Goal: Information Seeking & Learning: Learn about a topic

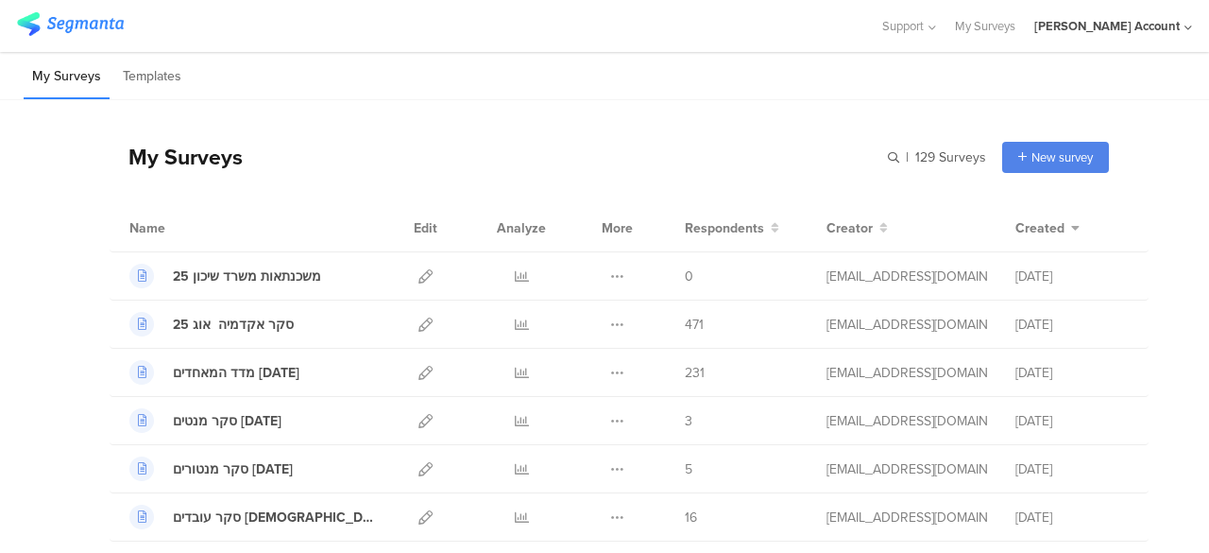
scroll to position [283, 0]
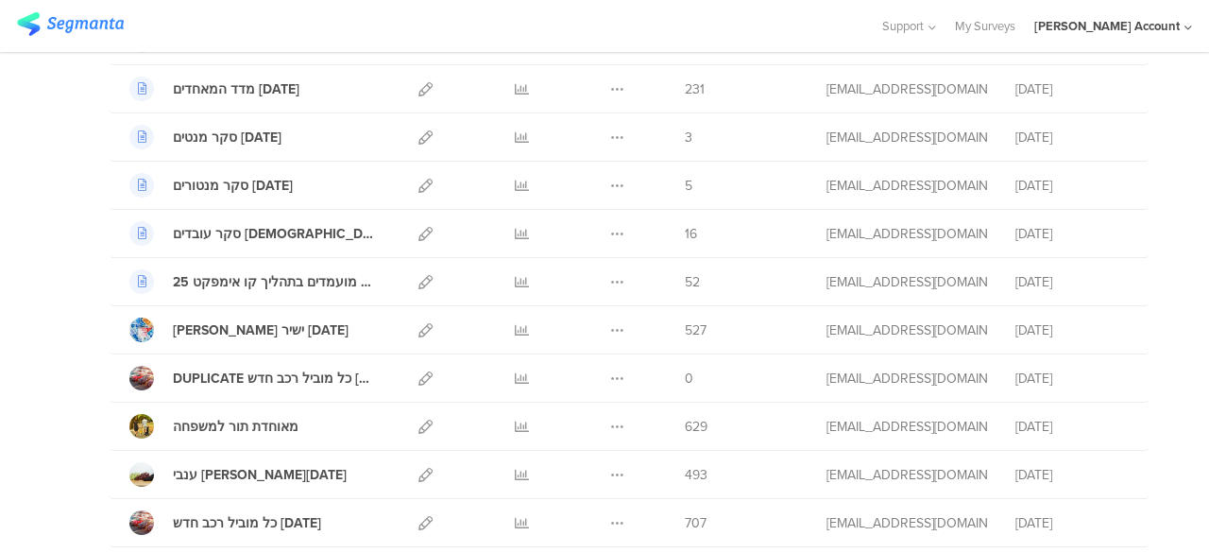
click at [257, 20] on div at bounding box center [439, 25] width 845 height 31
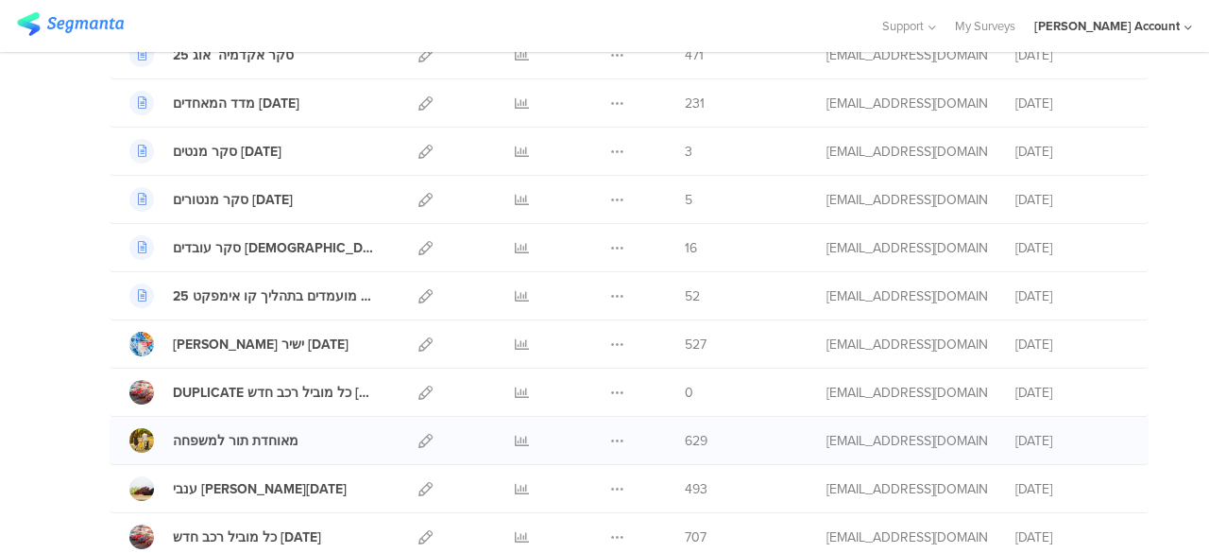
scroll to position [283, 0]
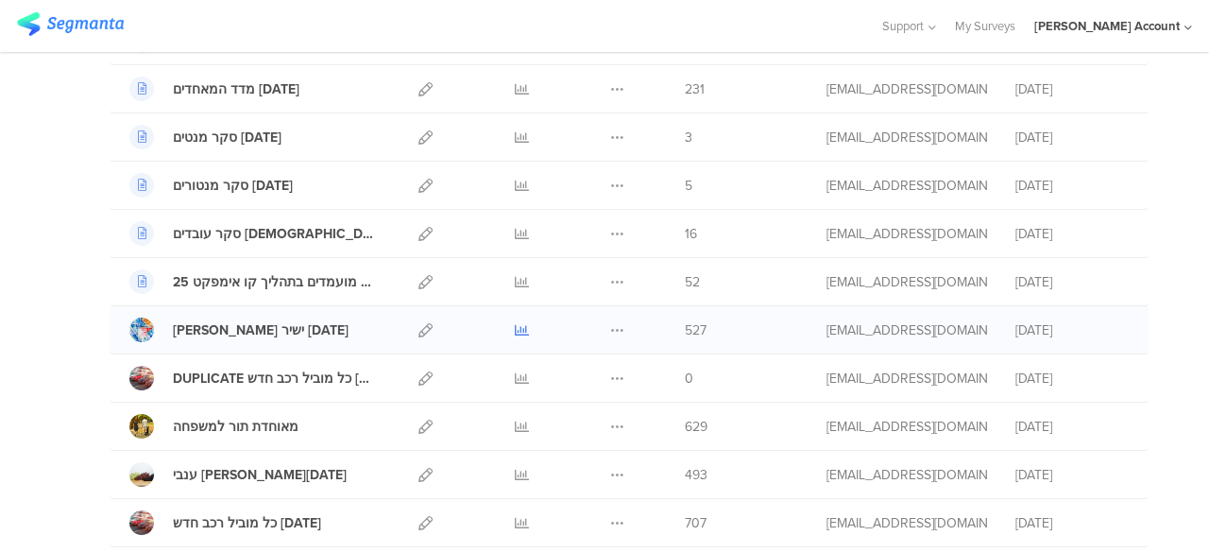
click at [515, 326] on icon at bounding box center [522, 330] width 14 height 14
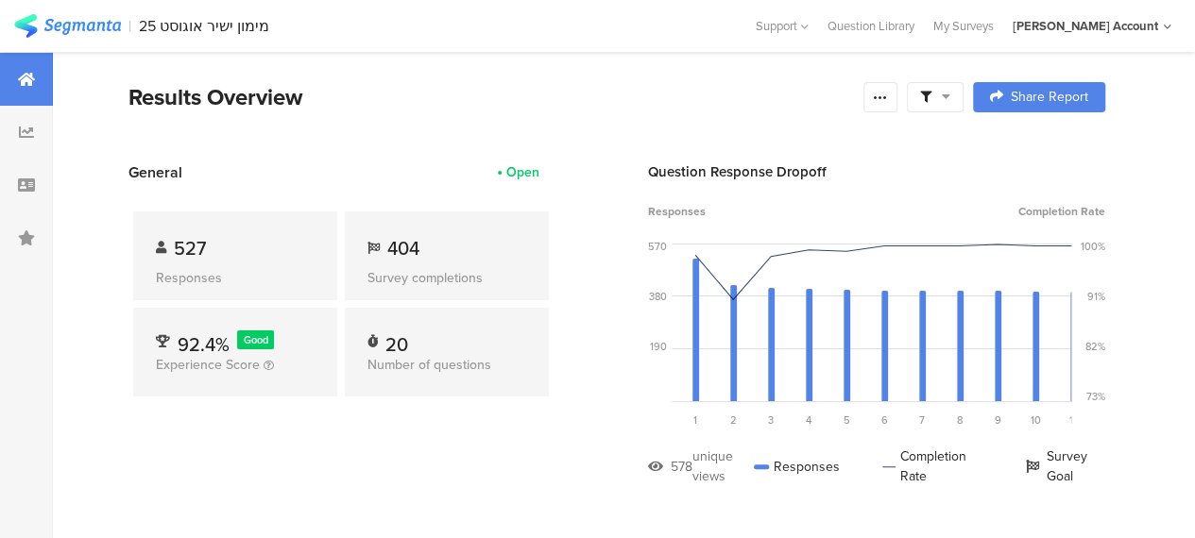
click at [964, 89] on div at bounding box center [935, 97] width 57 height 30
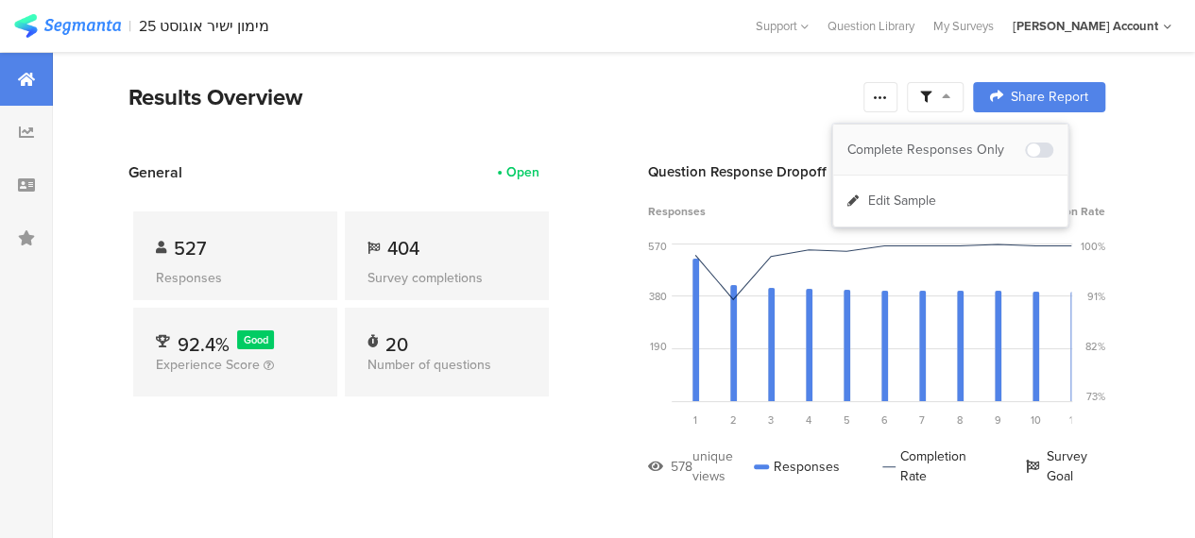
click at [975, 151] on div "Complete Responses Only" at bounding box center [936, 150] width 178 height 19
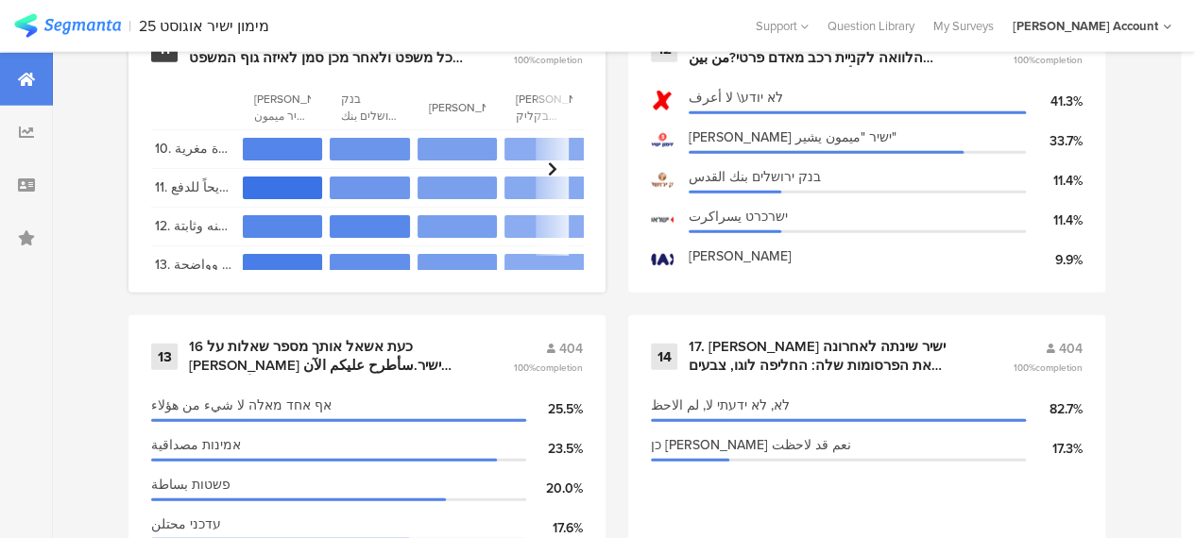
scroll to position [2551, 0]
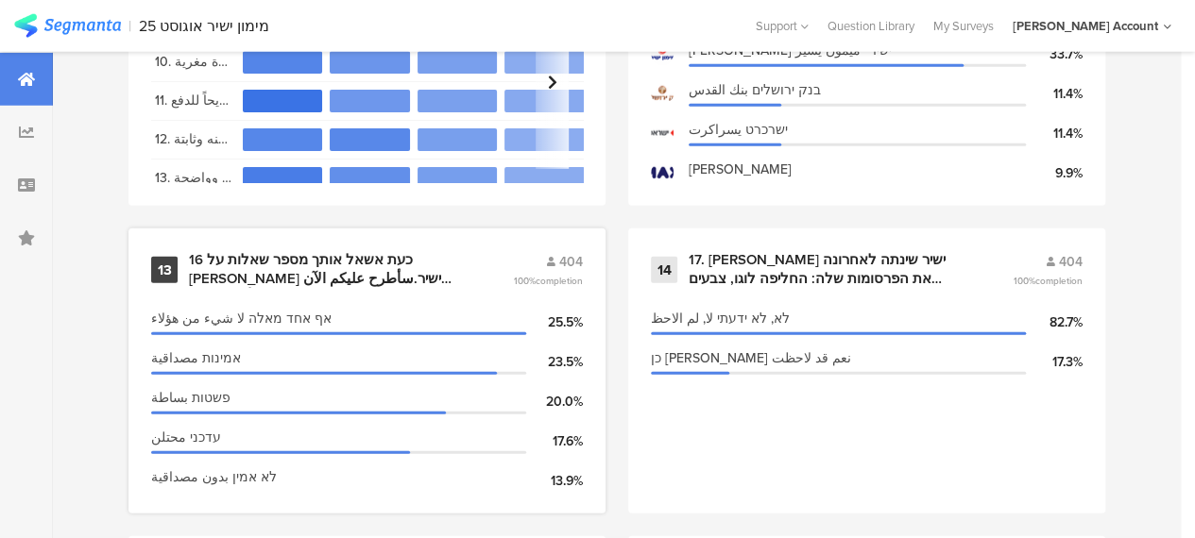
click at [351, 283] on div "16 כעת אשאל אותך מספר שאלות על [PERSON_NAME] ישיר.سأطرح عليكم الآن بعض الأسئلة …" at bounding box center [328, 269] width 279 height 37
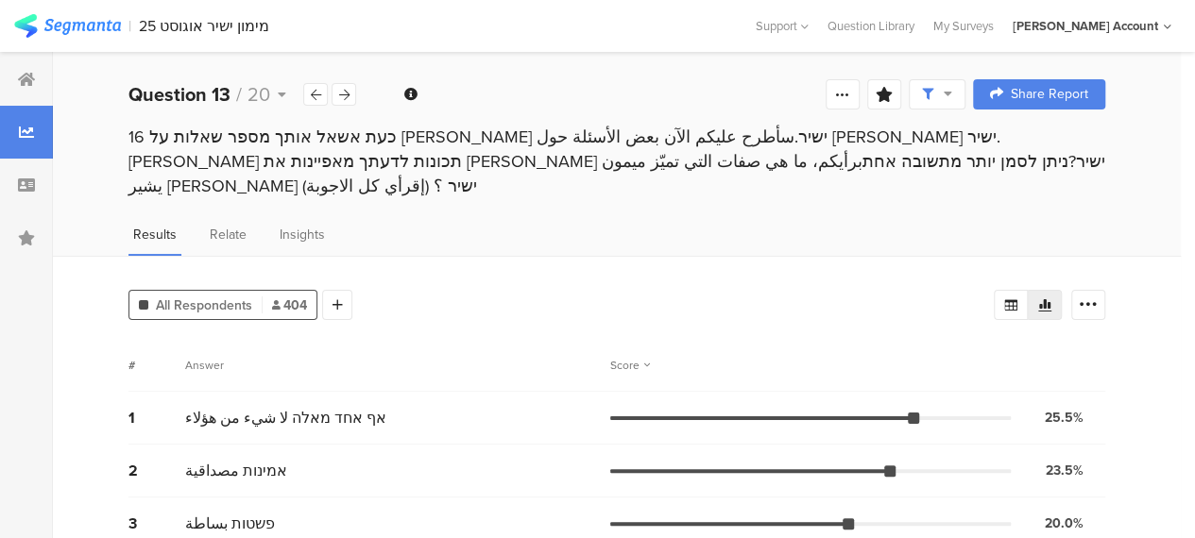
click at [346, 94] on icon at bounding box center [344, 95] width 10 height 12
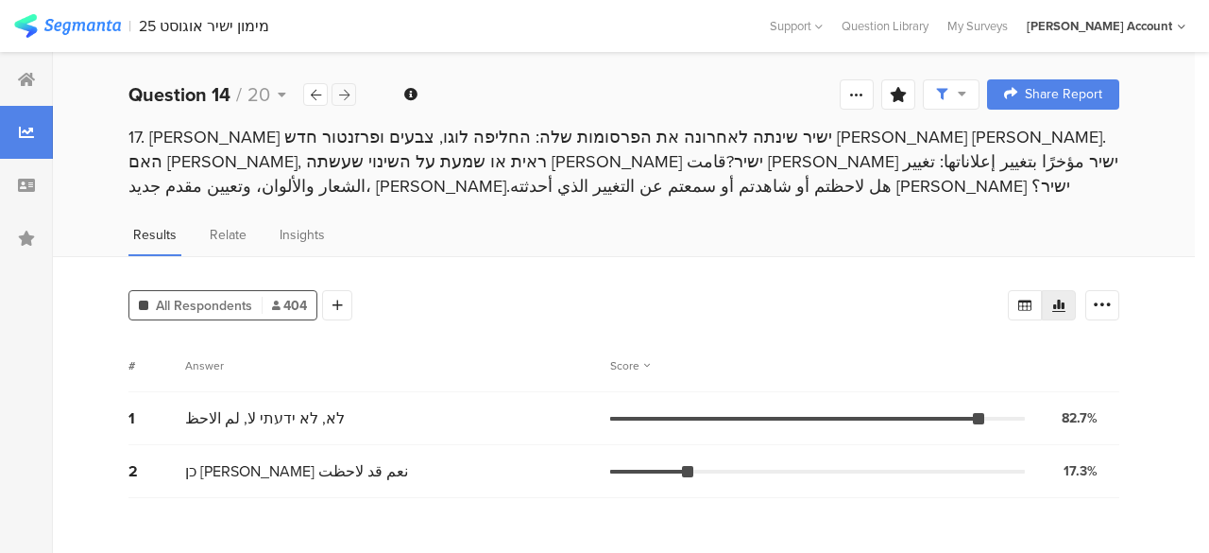
click at [346, 94] on icon at bounding box center [344, 95] width 10 height 12
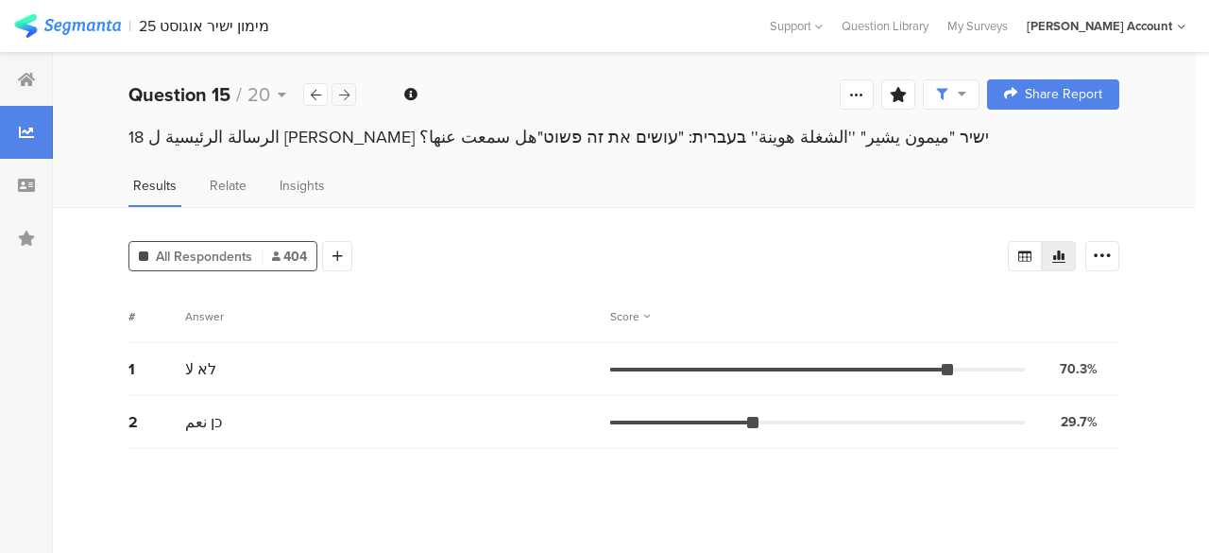
click at [346, 94] on icon at bounding box center [344, 95] width 10 height 12
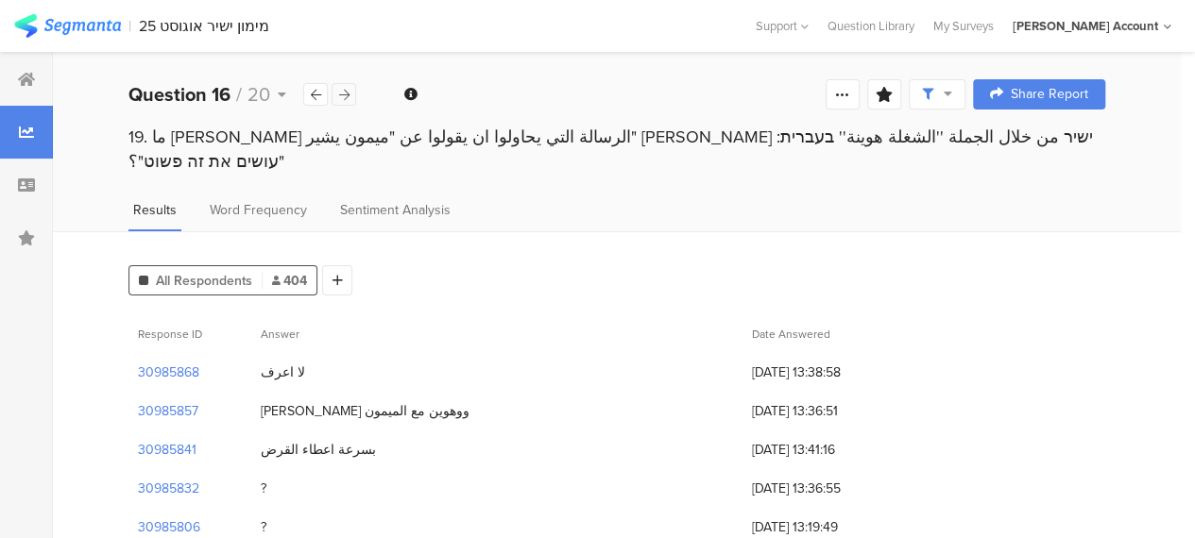
click at [346, 94] on icon at bounding box center [344, 95] width 10 height 12
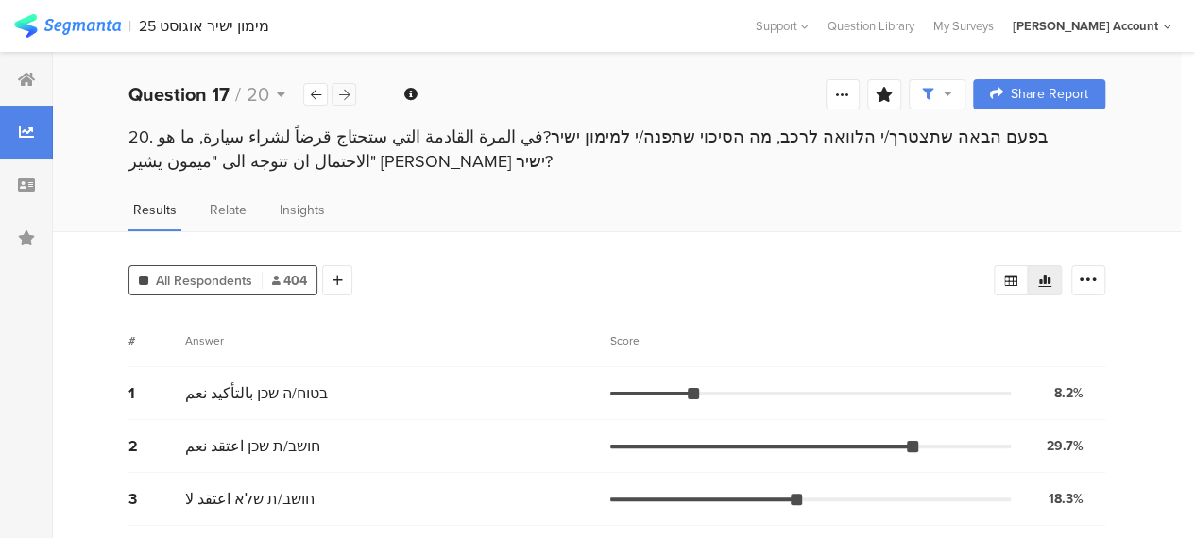
click at [346, 94] on icon at bounding box center [344, 95] width 10 height 12
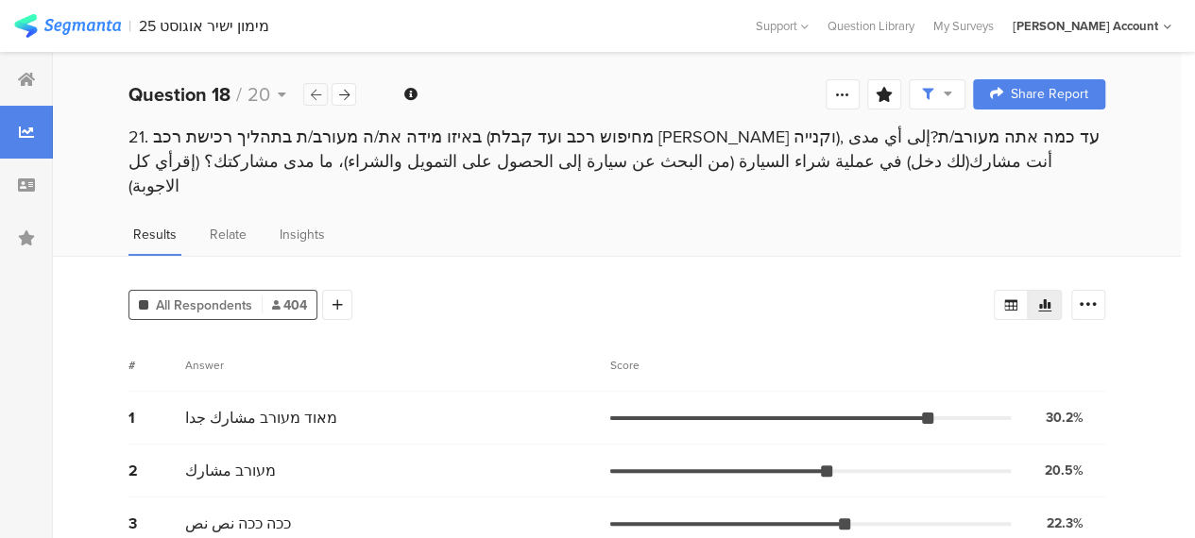
click at [312, 95] on icon at bounding box center [316, 95] width 10 height 12
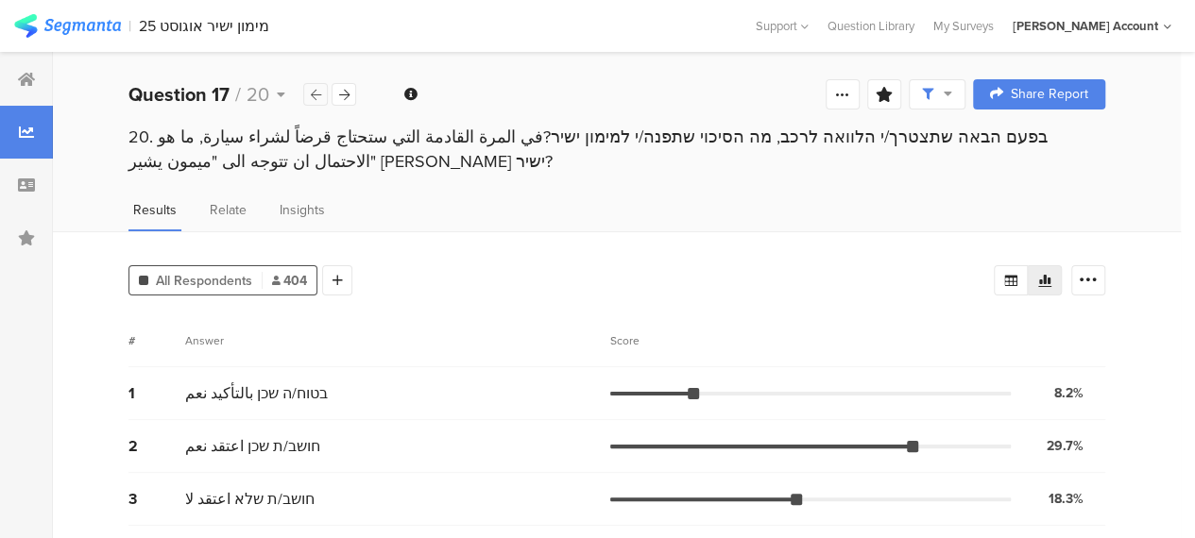
click at [312, 95] on icon at bounding box center [316, 95] width 10 height 12
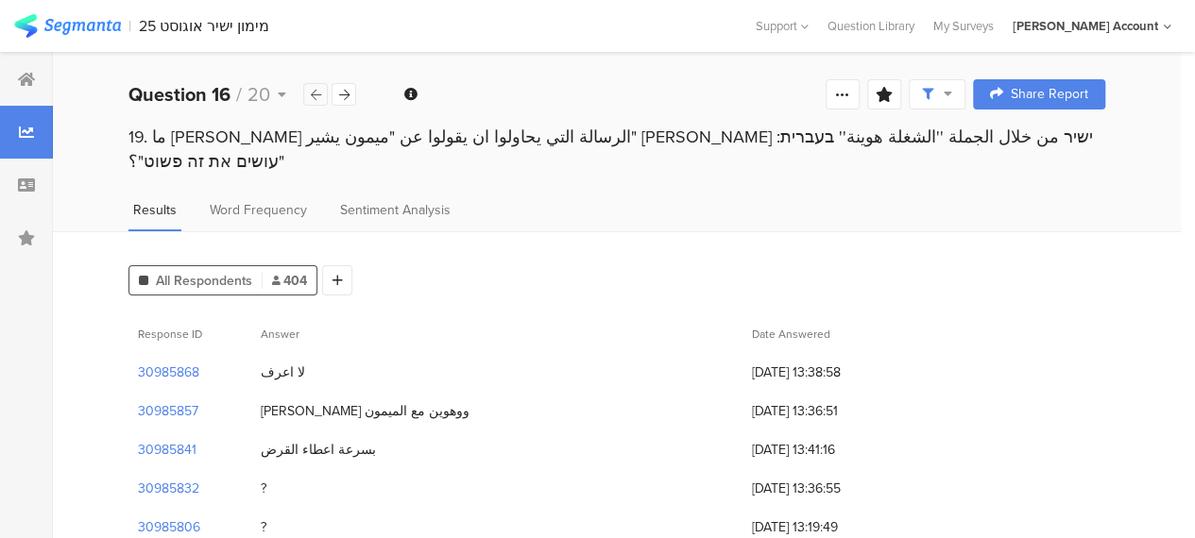
click at [312, 95] on icon at bounding box center [316, 95] width 10 height 12
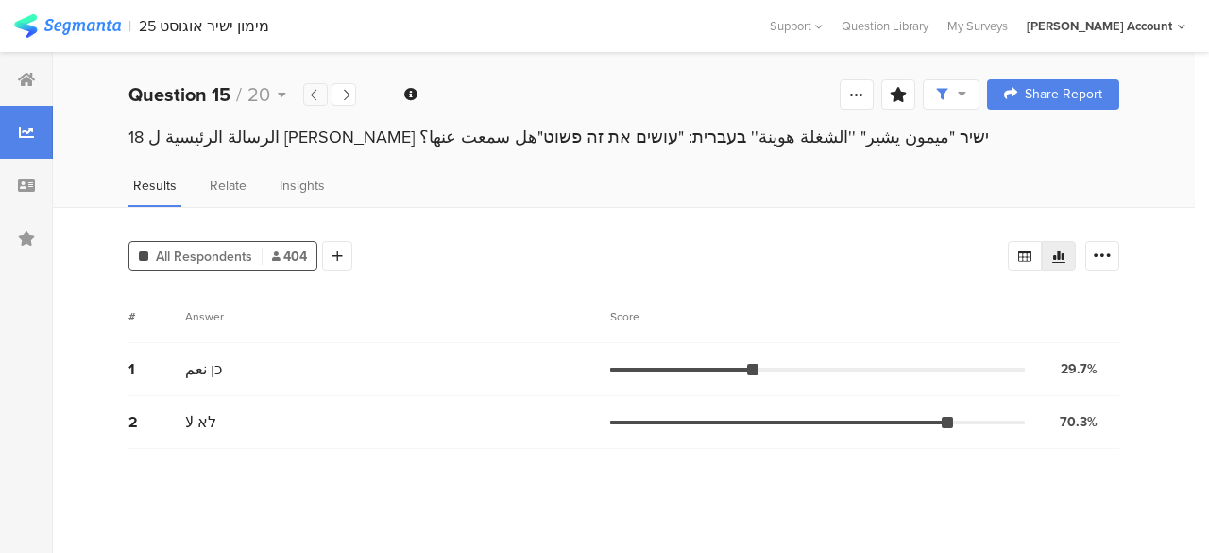
click at [312, 95] on icon at bounding box center [316, 95] width 10 height 12
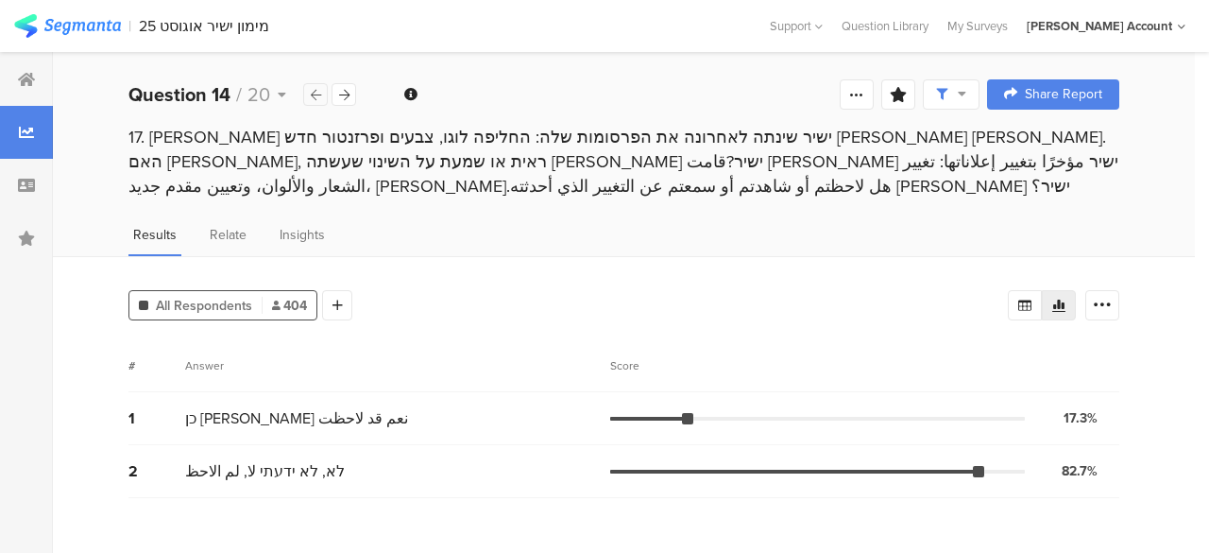
click at [312, 95] on icon at bounding box center [316, 95] width 10 height 12
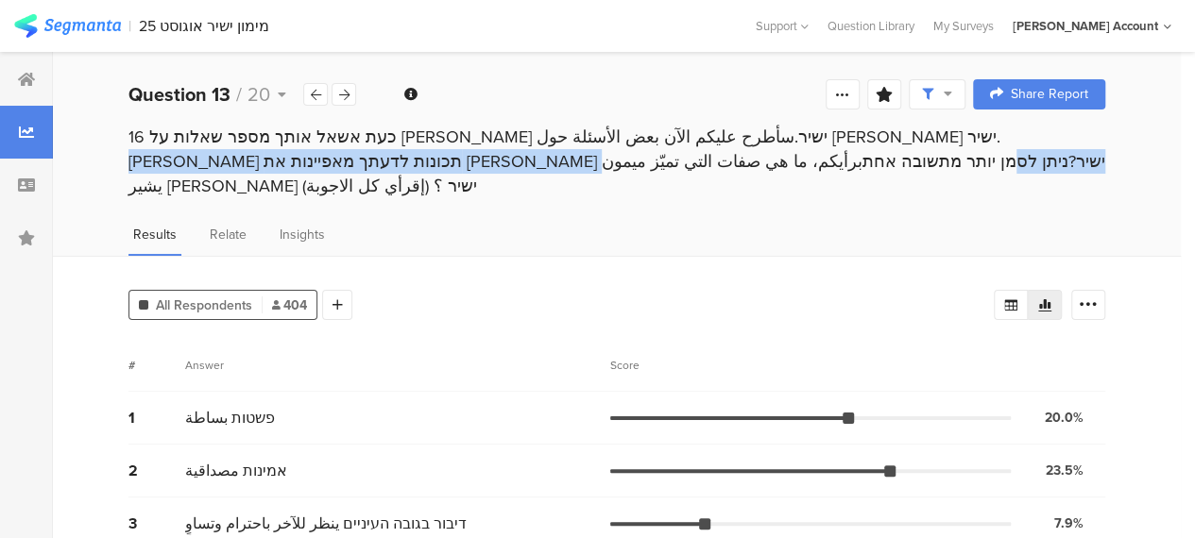
drag, startPoint x: 532, startPoint y: 136, endPoint x: 555, endPoint y: 159, distance: 32.7
click at [555, 159] on div "16 כעת אשאל אותך מספר שאלות על [PERSON_NAME] ישיר.سأطرح عليكم الآن بعض الأسئلة …" at bounding box center [616, 162] width 977 height 74
copy div "אילו תכונות לדעתך מאפיינות את [PERSON_NAME] ישיר?ניתן לסמן יותר מתשובה אחת"
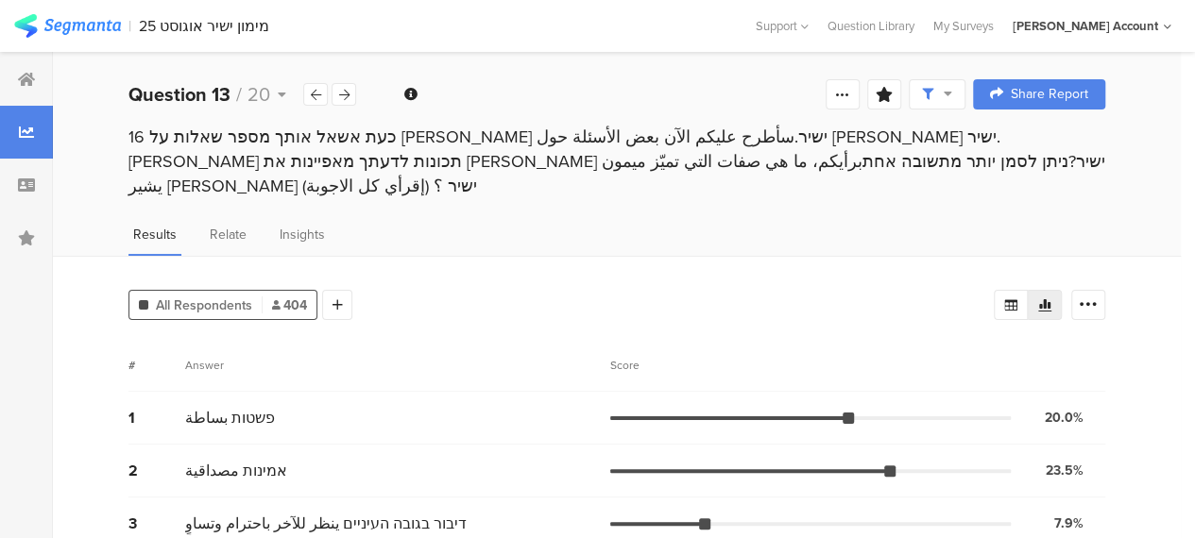
click at [520, 282] on div "All Respondents 404 Add Segment" at bounding box center [560, 301] width 865 height 38
click at [347, 96] on icon at bounding box center [344, 95] width 10 height 12
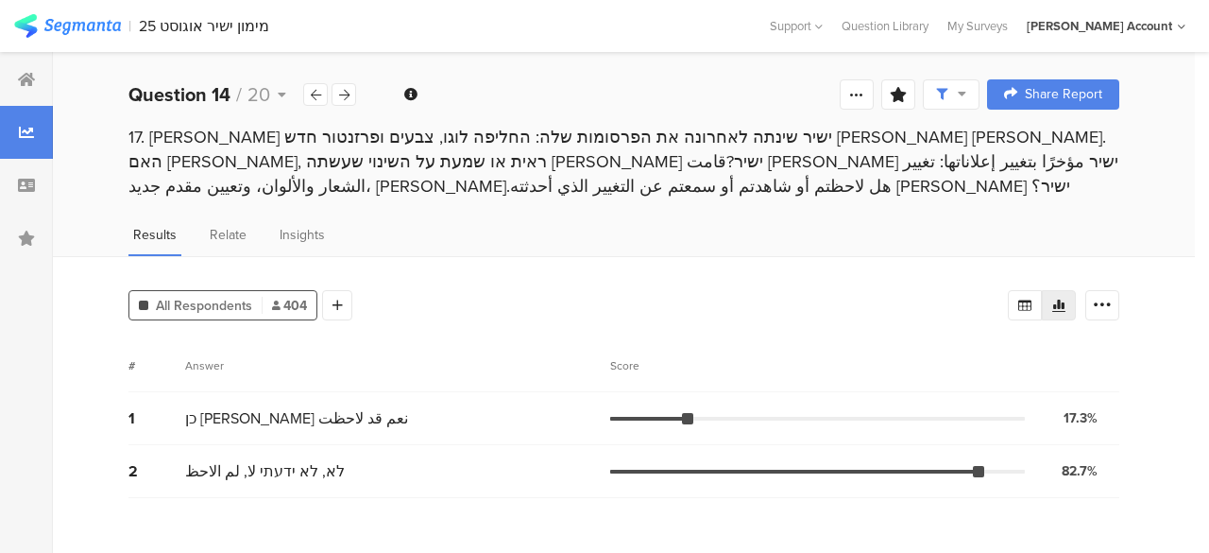
click at [998, 120] on div "Welcome page 1 نبدأ ببعض الاسئلة العامة: 1a الجنس מגדר: 1b العمر גיל 1c الديانة…" at bounding box center [624, 94] width 1142 height 60
drag, startPoint x: 935, startPoint y: 161, endPoint x: 1079, endPoint y: 139, distance: 145.2
click at [1079, 139] on div "17. [PERSON_NAME] ישיר שינתה לאחרונה את הפרסומות שלה: החליפה לוגו, צבעים ופרזנט…" at bounding box center [623, 162] width 991 height 74
drag, startPoint x: 1075, startPoint y: 137, endPoint x: 944, endPoint y: 156, distance: 132.7
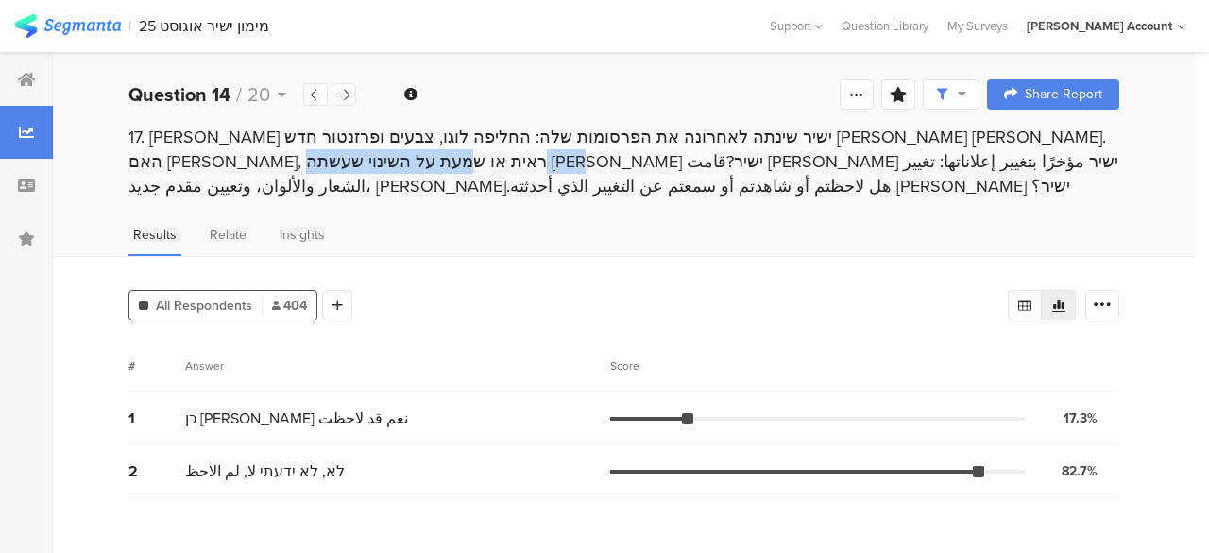
click at [944, 156] on div "17. [PERSON_NAME] ישיר שינתה לאחרונה את הפרסומות שלה: החליפה לוגו, צבעים ופרזנט…" at bounding box center [623, 162] width 991 height 74
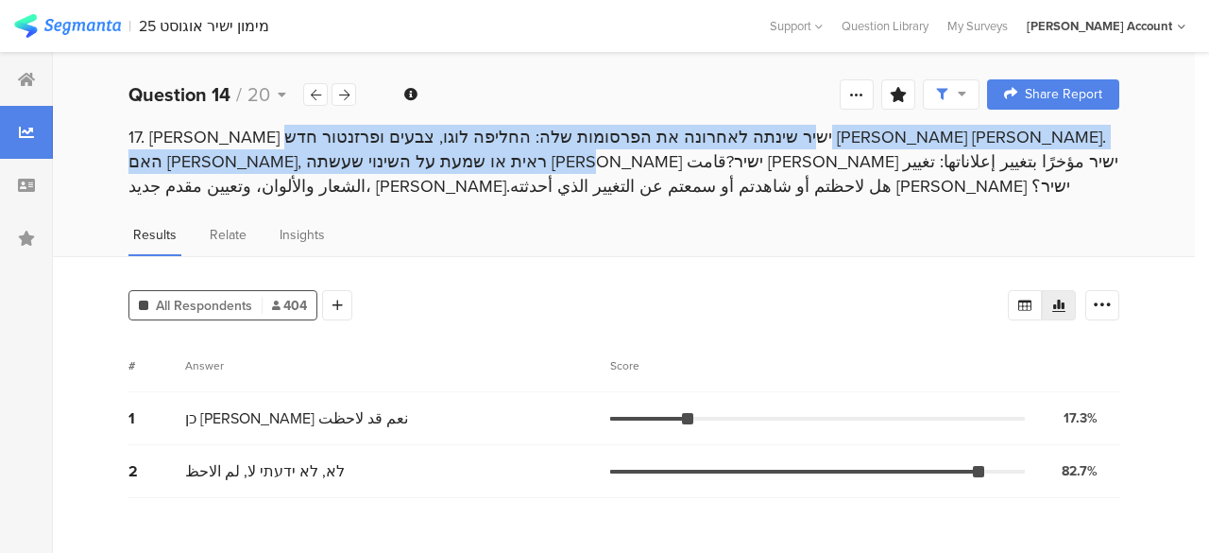
drag, startPoint x: 933, startPoint y: 158, endPoint x: 1071, endPoint y: 135, distance: 139.8
click at [1071, 135] on div "17. [PERSON_NAME] ישיר שינתה לאחרונה את הפרסומות שלה: החליפה לוגו, צבעים ופרזנט…" at bounding box center [623, 162] width 991 height 74
copy div "ימון ישיר שינתה לאחרונה את הפרסומות שלה: החליפה לוגו, צבעים ופרזנטור חדש [PERSO…"
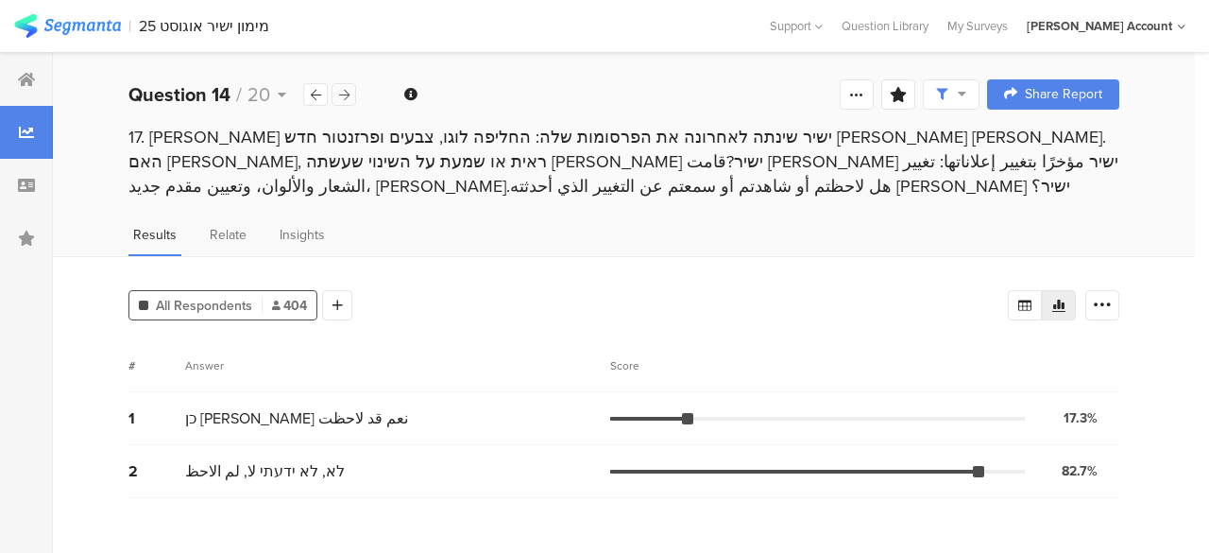
click at [346, 96] on icon at bounding box center [344, 95] width 10 height 12
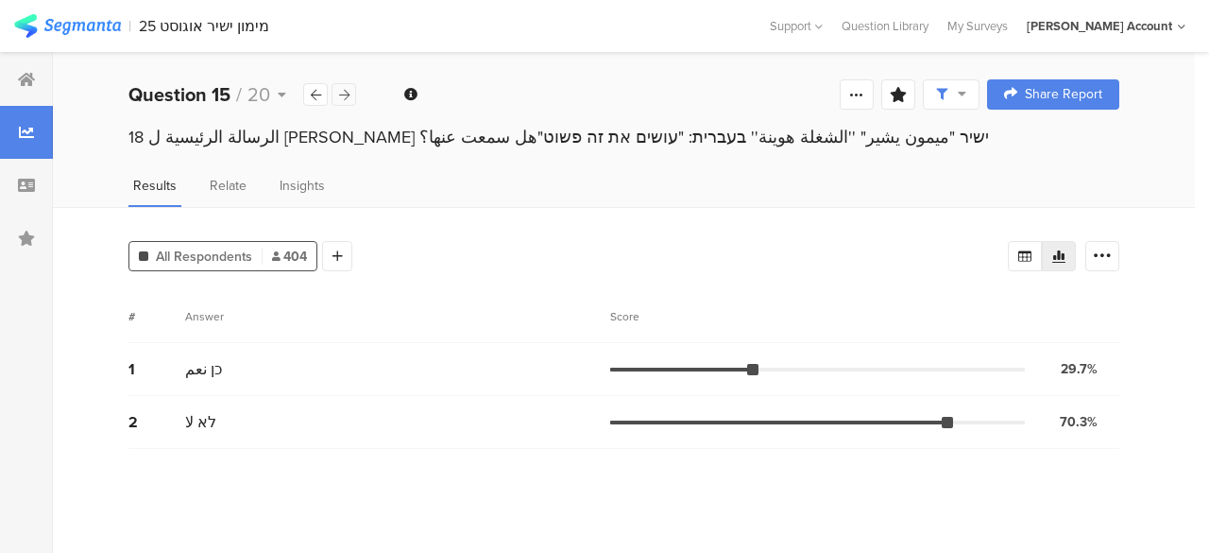
click at [344, 91] on icon at bounding box center [344, 95] width 10 height 12
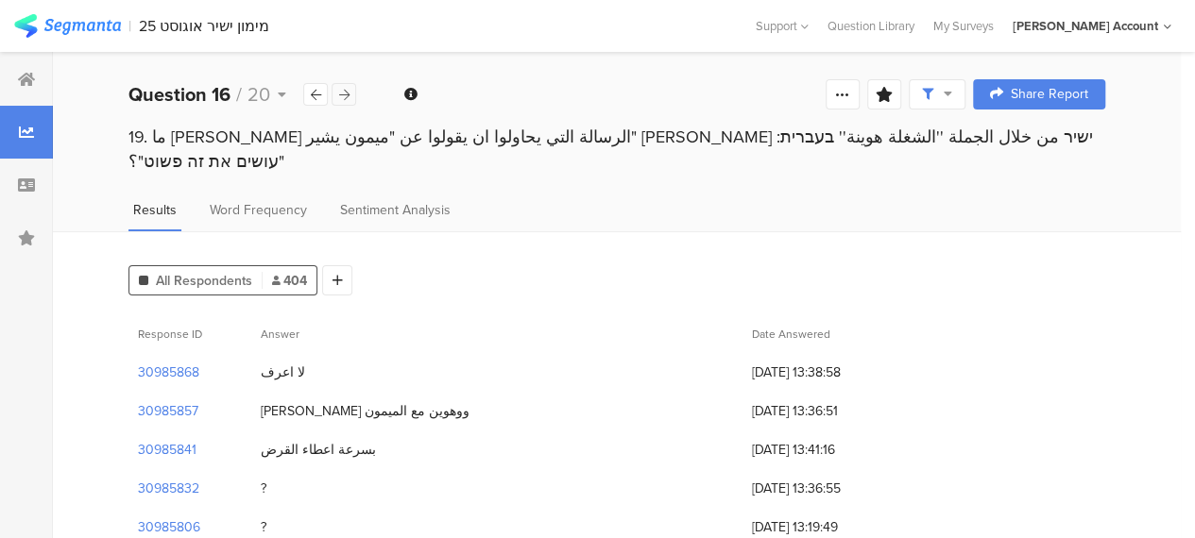
click at [341, 95] on icon at bounding box center [344, 95] width 10 height 12
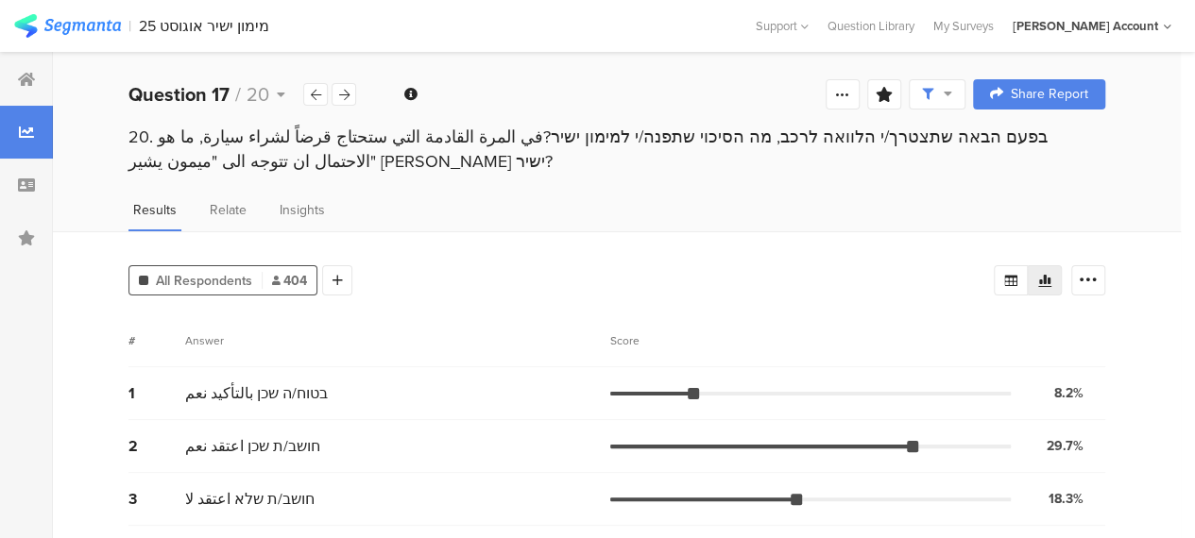
click at [1052, 192] on div "20. בפעם הבאה שתצטרך/י הלוואה לרכב, מה הסיכוי שתפנה/י למימון ישיר?في المرة القا…" at bounding box center [617, 167] width 1128 height 85
click at [347, 93] on icon at bounding box center [344, 95] width 10 height 12
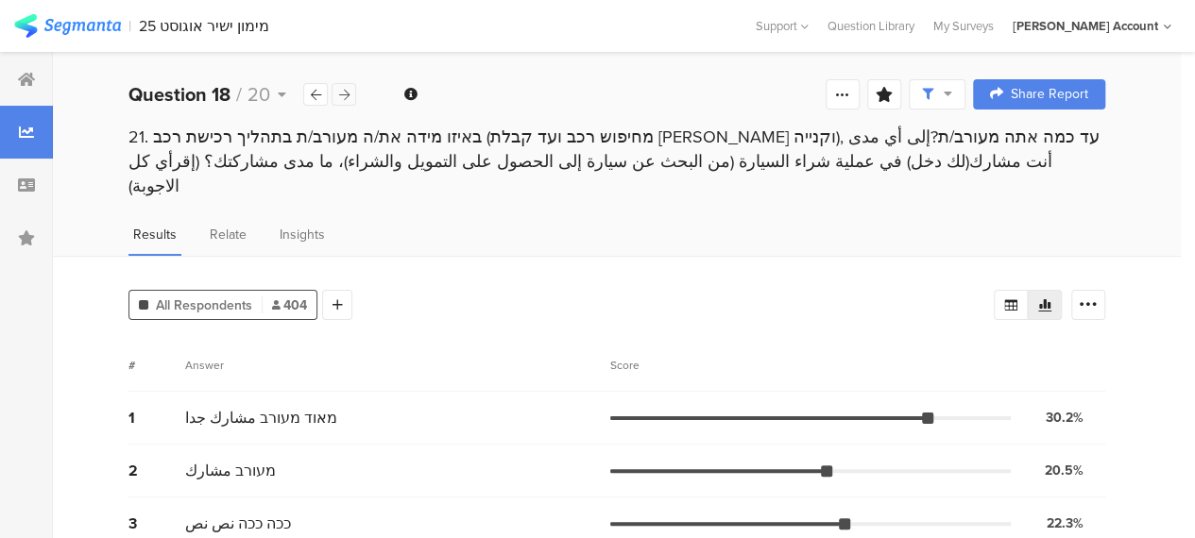
click at [344, 94] on icon at bounding box center [344, 95] width 10 height 12
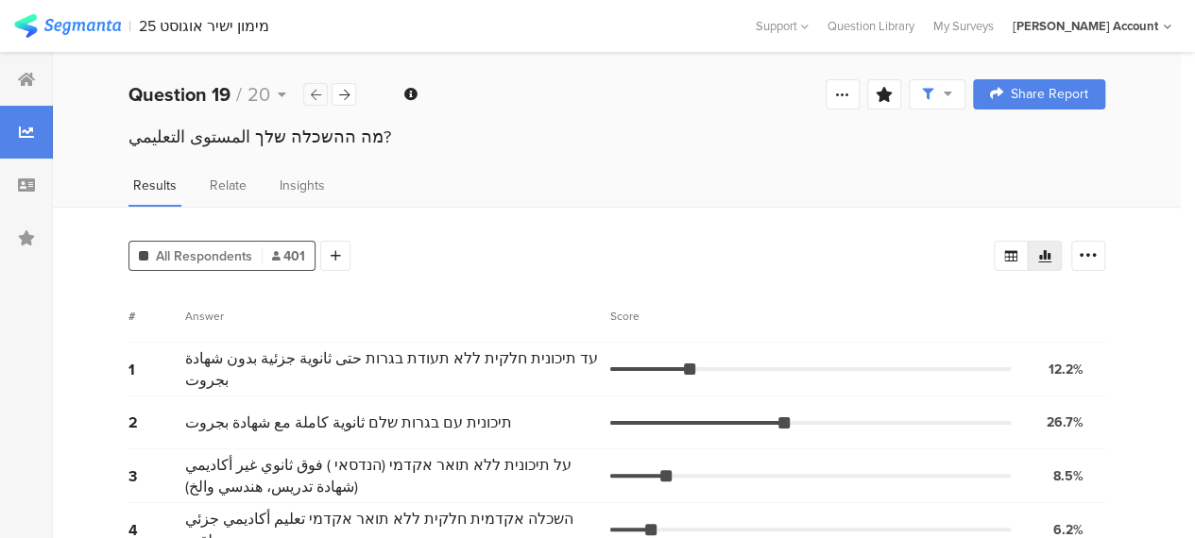
click at [314, 95] on icon at bounding box center [316, 95] width 10 height 12
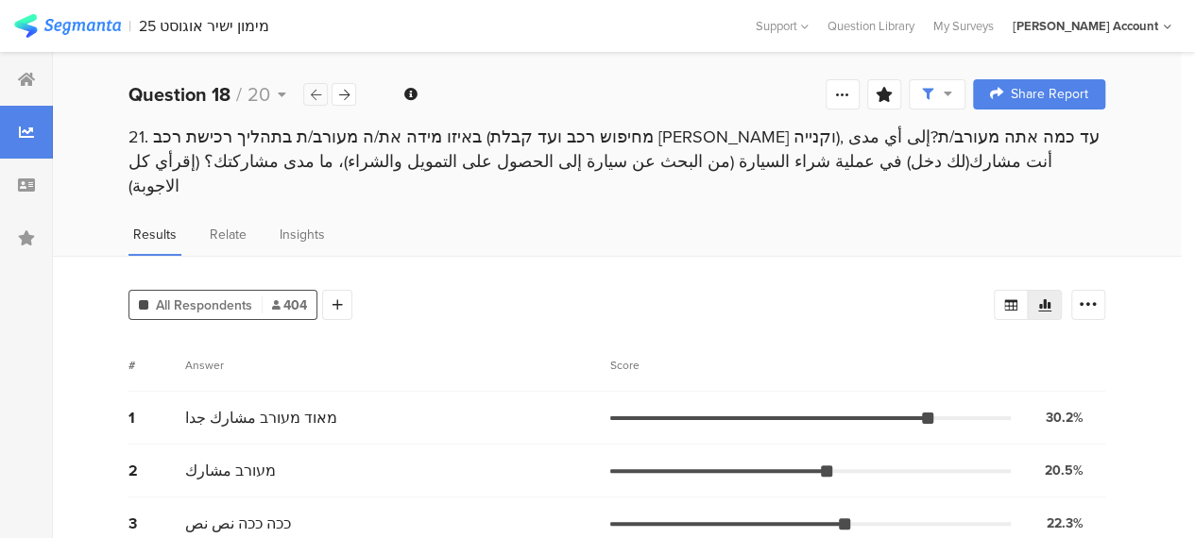
click at [314, 95] on icon at bounding box center [316, 95] width 10 height 12
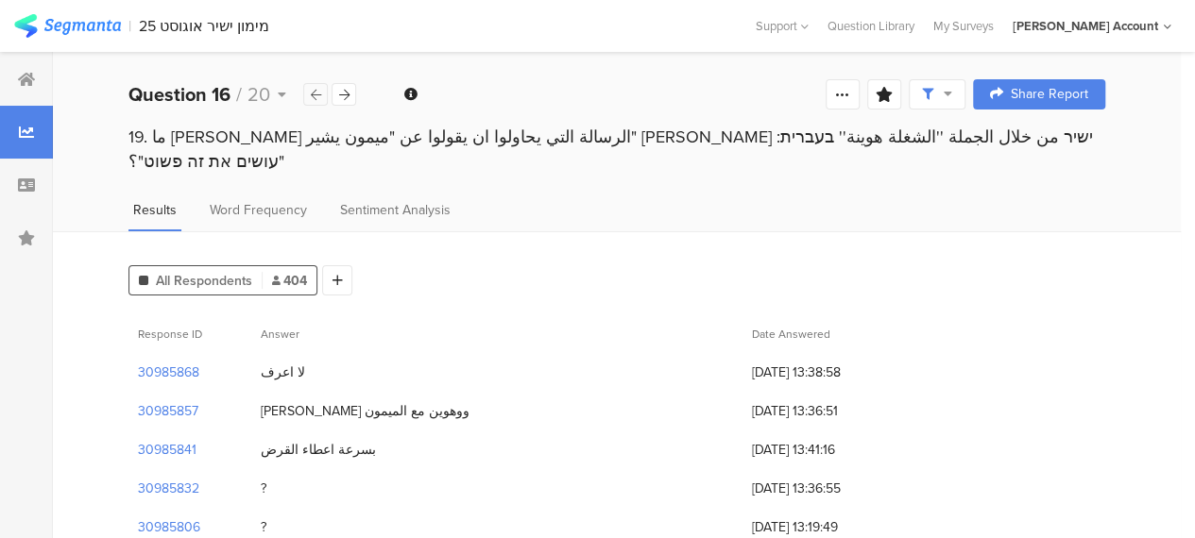
click at [314, 95] on icon at bounding box center [316, 95] width 10 height 12
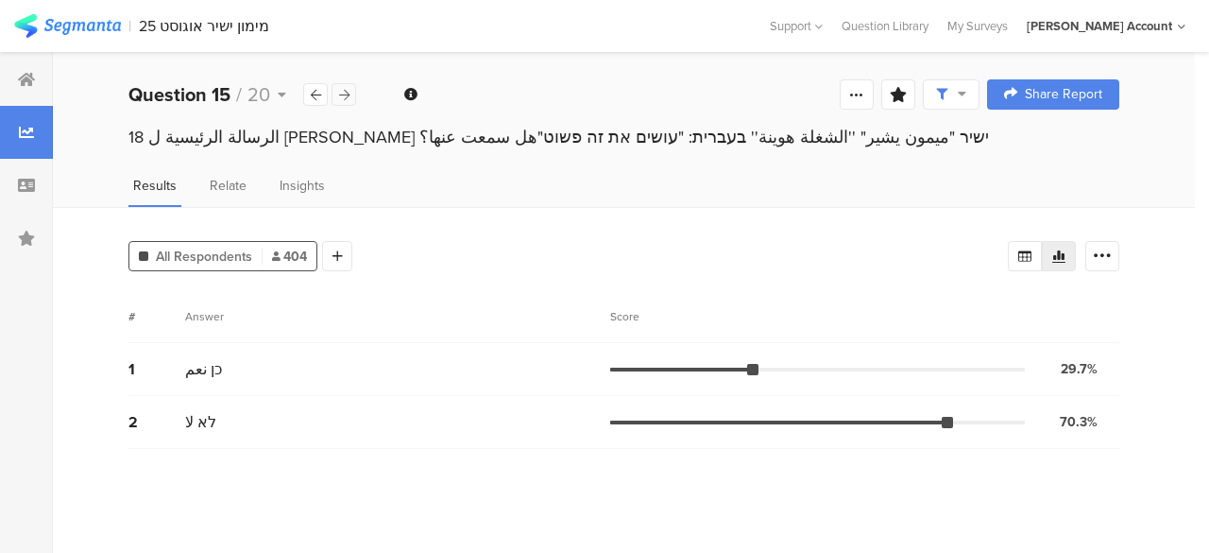
click at [351, 92] on div at bounding box center [344, 94] width 25 height 23
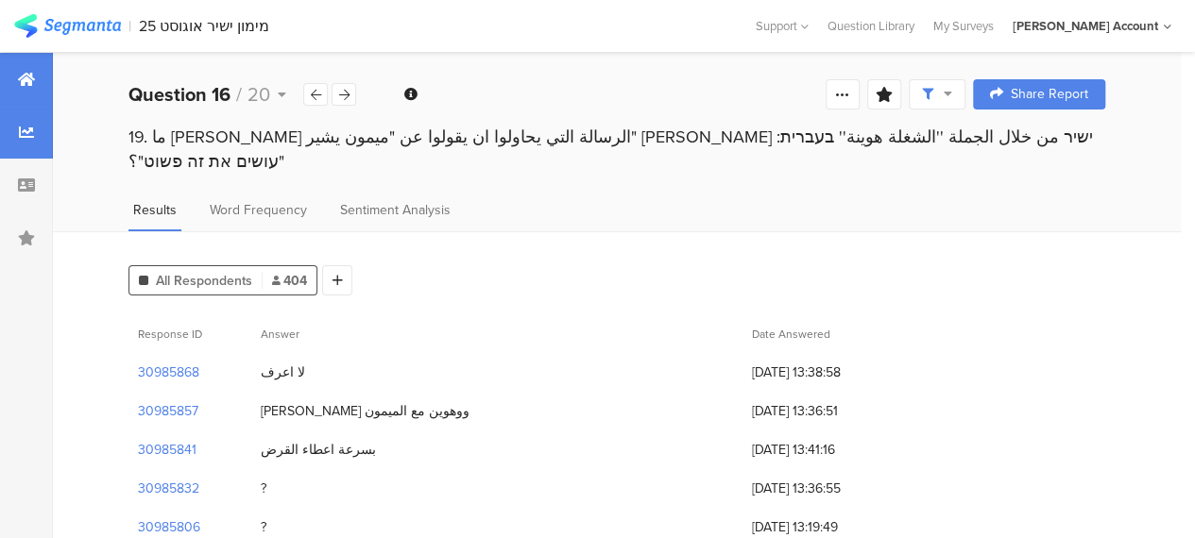
click at [13, 73] on div at bounding box center [26, 79] width 53 height 53
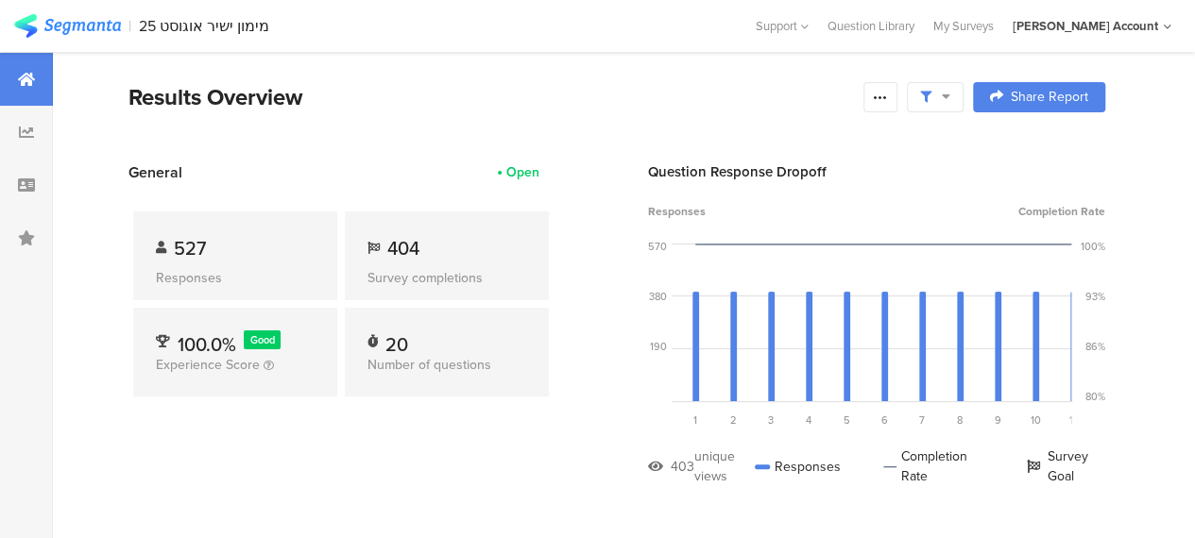
click at [493, 93] on div "Results Overview" at bounding box center [490, 97] width 725 height 34
